Goal: Entertainment & Leisure: Consume media (video, audio)

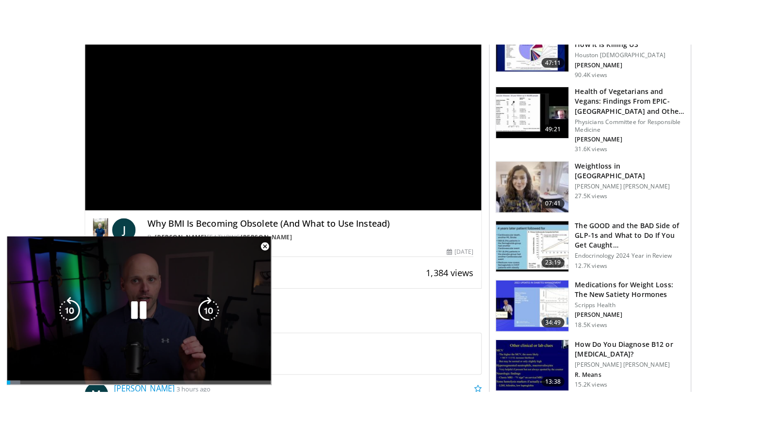
scroll to position [182, 0]
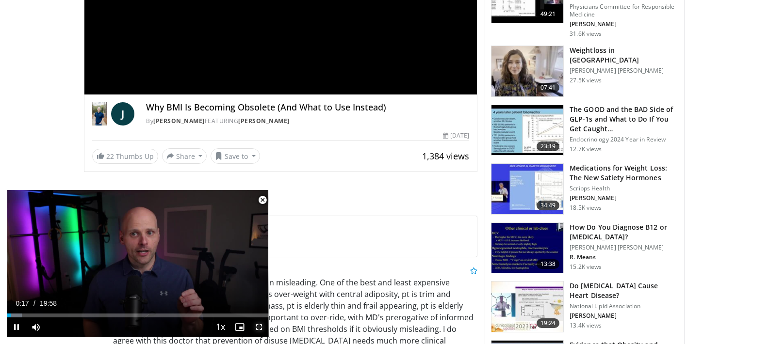
click at [259, 325] on span "Video Player" at bounding box center [258, 327] width 19 height 19
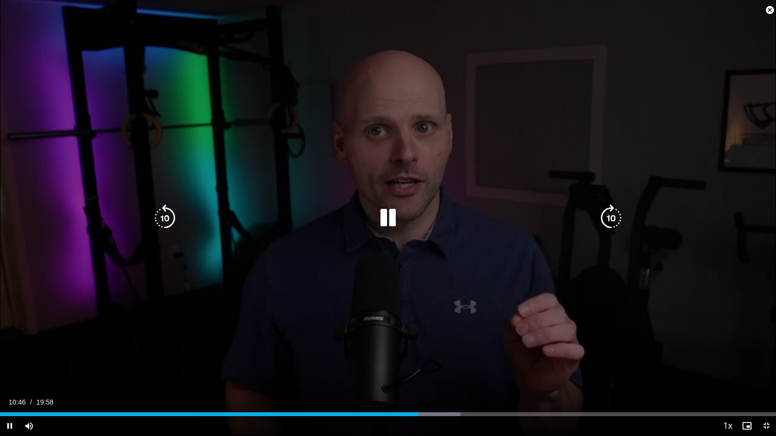
click at [390, 219] on icon "Video Player" at bounding box center [387, 218] width 27 height 27
